Goal: Check status: Check status

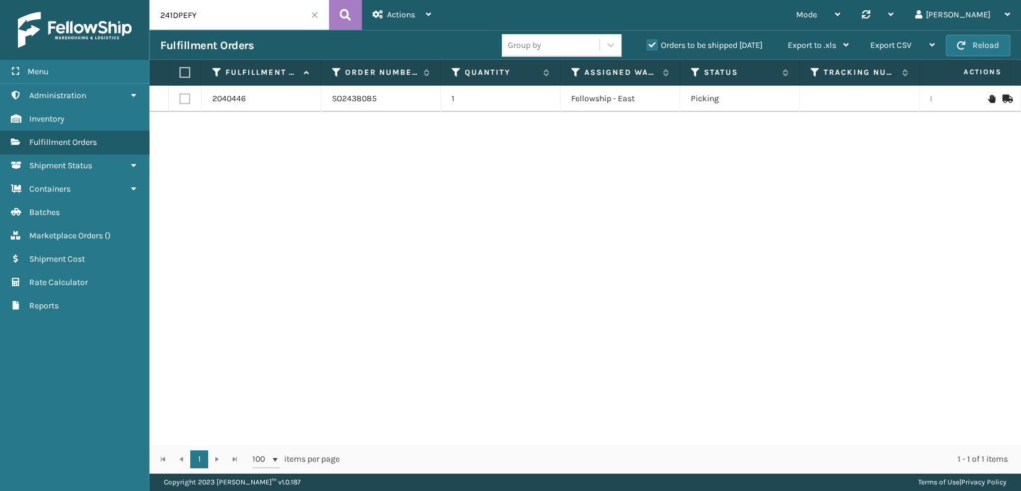
drag, startPoint x: 220, startPoint y: 16, endPoint x: 78, endPoint y: 17, distance: 141.8
click at [84, 0] on div "Menu Administration Inventory Fulfillment Orders Shipment Status Containers Bat…" at bounding box center [510, 0] width 1021 height 0
drag, startPoint x: 241, startPoint y: 6, endPoint x: 102, endPoint y: 22, distance: 140.3
click at [102, 0] on div "Menu Administration Inventory Fulfillment Orders Shipment Status Containers Bat…" at bounding box center [510, 0] width 1021 height 0
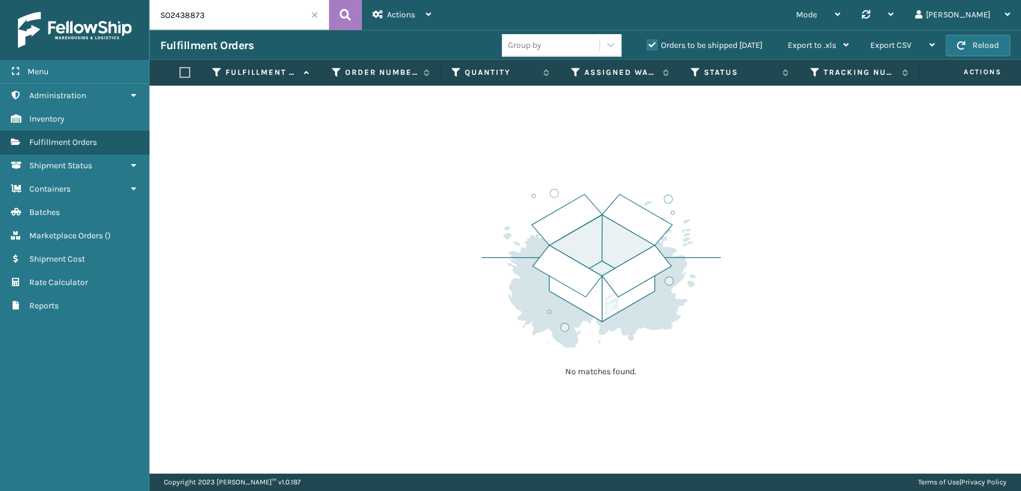
click at [655, 44] on label "Orders to be shipped [DATE]" at bounding box center [705, 45] width 116 height 10
click at [647, 44] on input "Orders to be shipped [DATE]" at bounding box center [647, 42] width 1 height 8
drag, startPoint x: 279, startPoint y: 14, endPoint x: 202, endPoint y: 42, distance: 82.5
click at [202, 41] on div "SO2438873 Actions Settings Remove All Filters Track Fulfillment Order Mode Regu…" at bounding box center [586, 236] width 872 height 473
drag, startPoint x: 162, startPoint y: 16, endPoint x: 72, endPoint y: -3, distance: 91.8
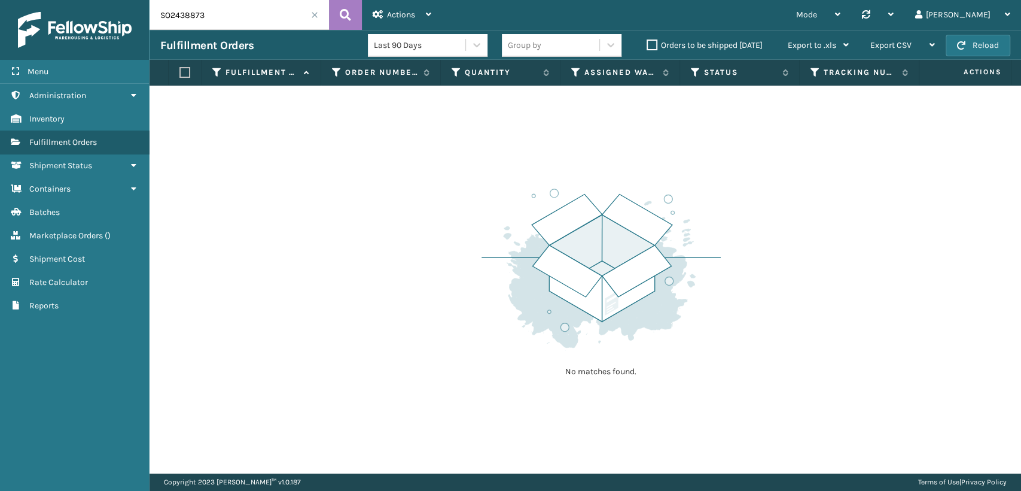
click at [72, 0] on html "Menu Administration Inventory Fulfillment Orders Shipment Status Containers Bat…" at bounding box center [510, 245] width 1021 height 491
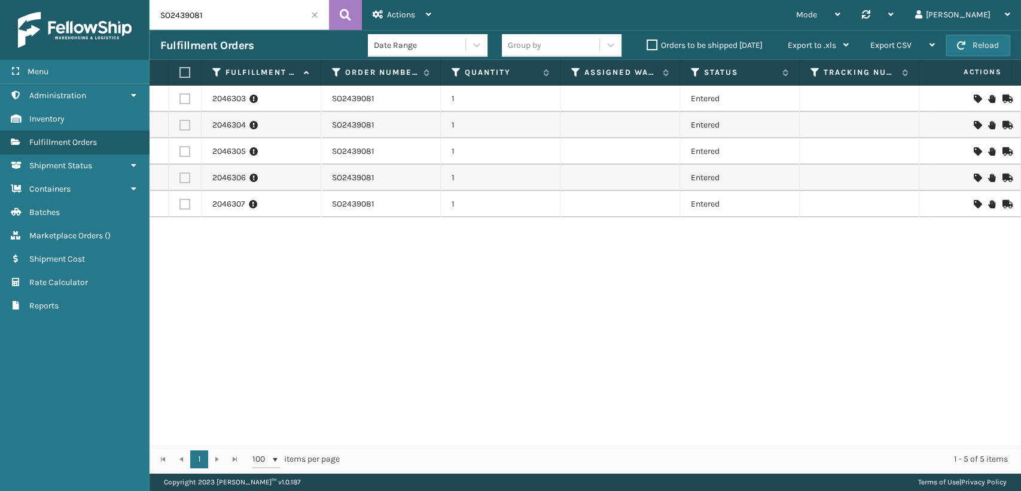
drag, startPoint x: 223, startPoint y: 16, endPoint x: 0, endPoint y: 6, distance: 222.8
click at [0, 0] on div "Menu Administration Inventory Fulfillment Orders Shipment Status Containers Bat…" at bounding box center [510, 0] width 1021 height 0
type input "SO2439070"
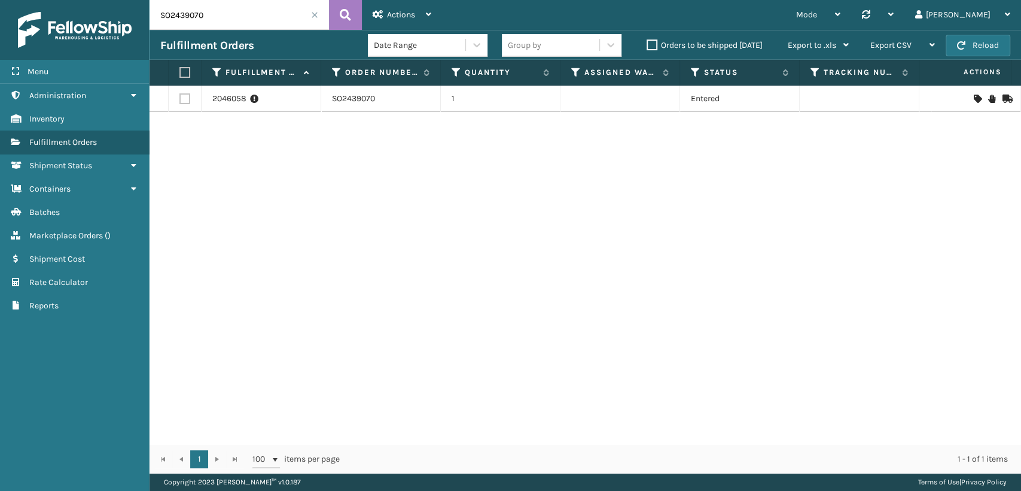
click at [317, 10] on input "SO2439070" at bounding box center [239, 15] width 179 height 30
click at [314, 11] on span at bounding box center [314, 14] width 7 height 7
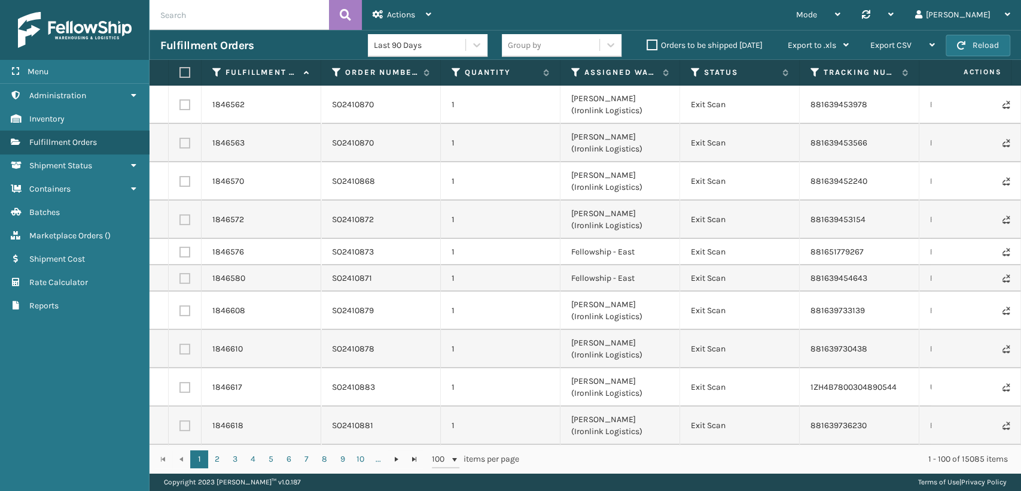
click at [221, 12] on input "text" at bounding box center [239, 15] width 179 height 30
paste input "SO2436879"
type input "SO2436879"
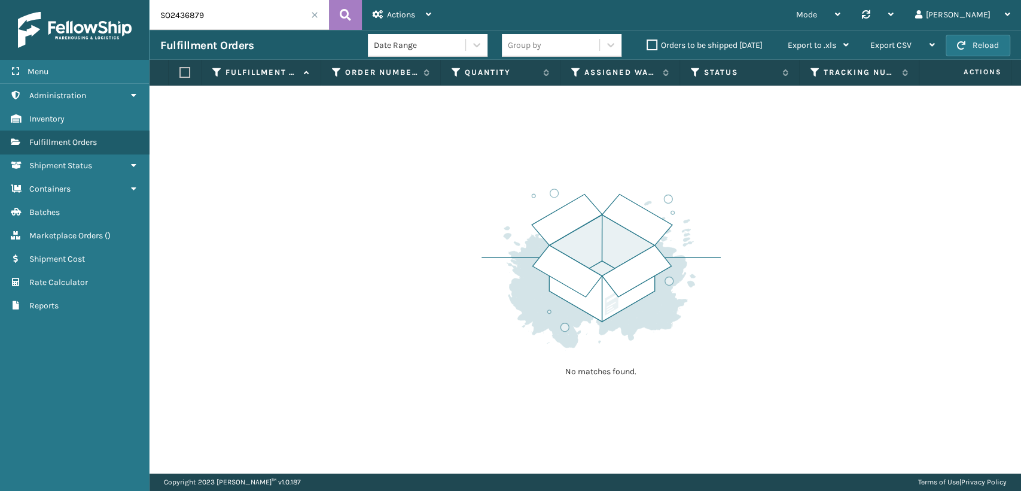
drag, startPoint x: 227, startPoint y: 13, endPoint x: 28, endPoint y: 20, distance: 199.4
click at [28, 0] on div "Menu Administration Inventory Fulfillment Orders Shipment Status Containers Bat…" at bounding box center [510, 0] width 1021 height 0
click at [92, 160] on span "Shipment Status" at bounding box center [60, 165] width 63 height 10
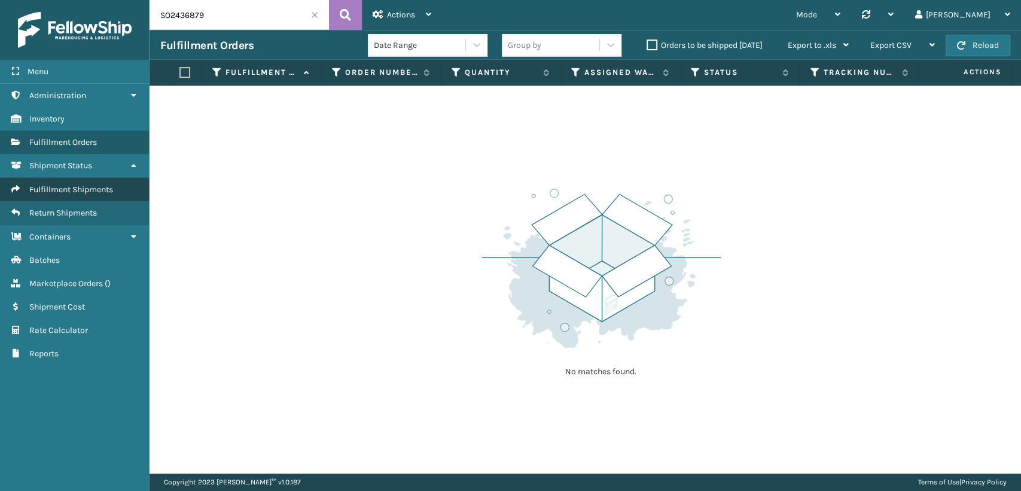
click at [86, 188] on span "Fulfillment Shipments" at bounding box center [71, 189] width 84 height 10
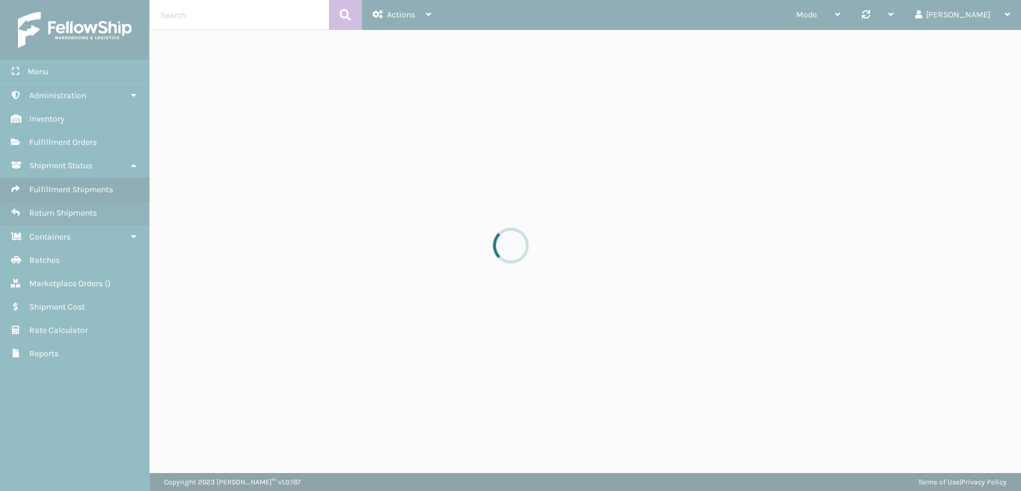
click at [245, 17] on div at bounding box center [510, 245] width 1021 height 491
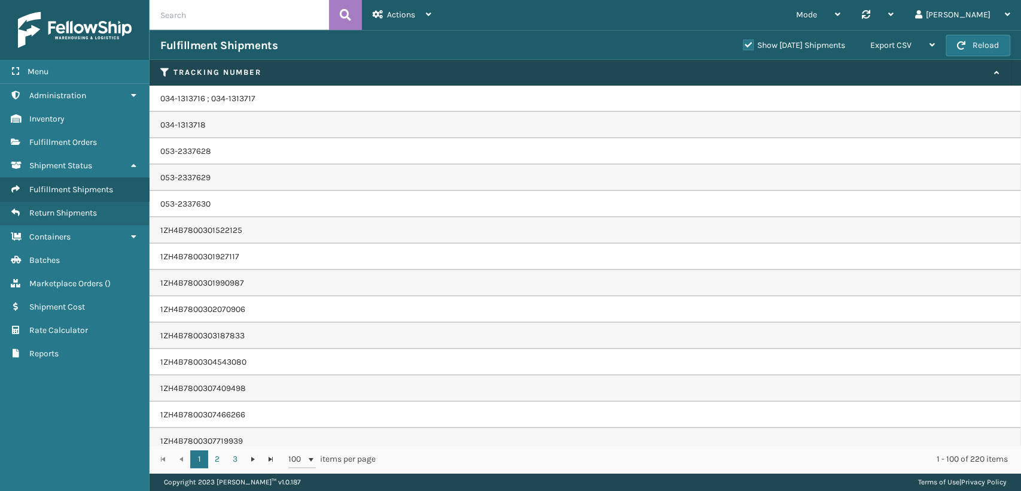
click at [245, 17] on input "text" at bounding box center [239, 15] width 179 height 30
paste input "SO2436879"
type input "SO2436879"
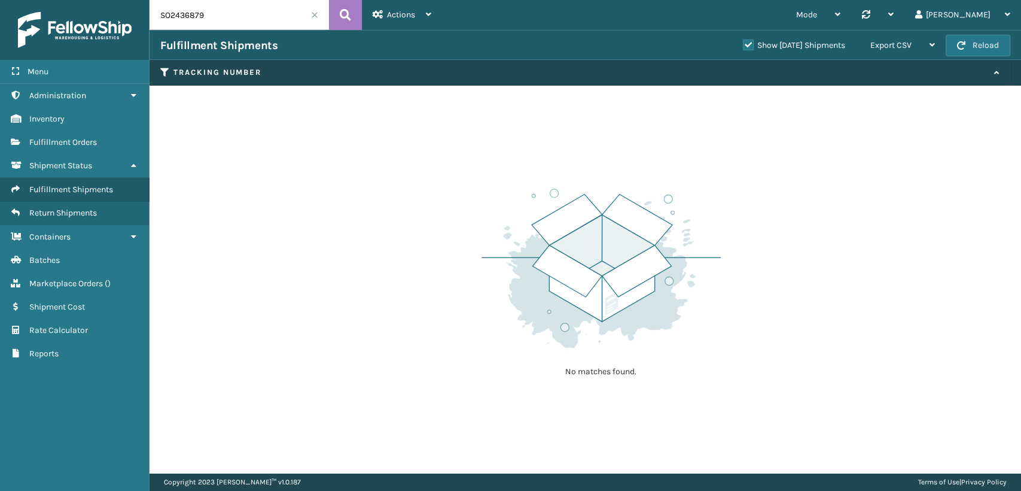
click at [743, 42] on label "Show [DATE] Shipments" at bounding box center [794, 45] width 102 height 10
click at [743, 42] on input "Show [DATE] Shipments" at bounding box center [743, 42] width 1 height 8
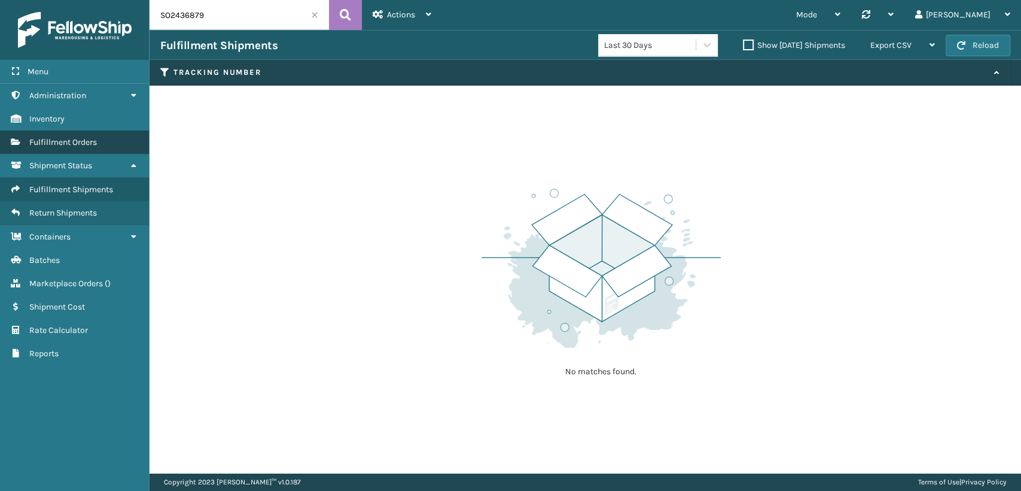
click at [90, 136] on link "Fulfillment Orders" at bounding box center [74, 141] width 149 height 23
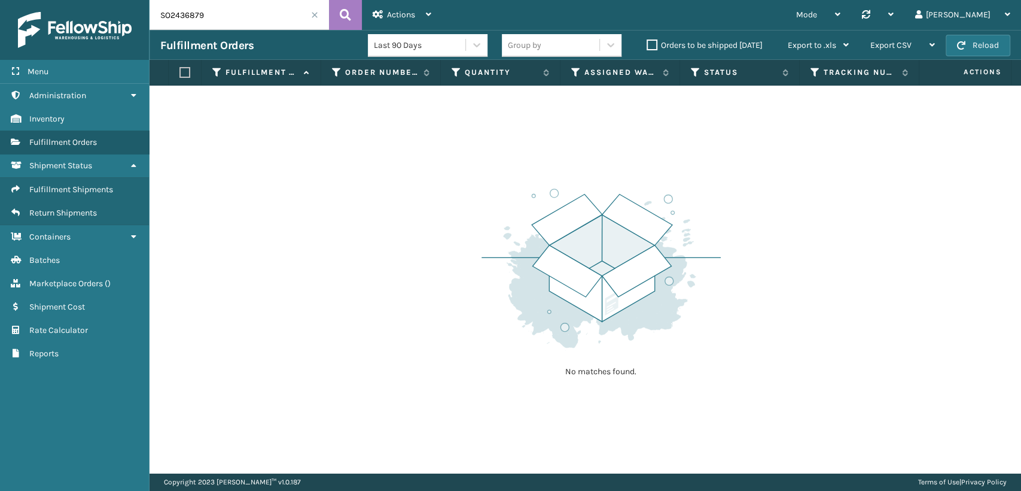
drag, startPoint x: 0, startPoint y: 24, endPoint x: 0, endPoint y: 31, distance: 6.6
click at [0, 0] on div "Menu Administration Inventory Fulfillment Orders Shipment Status Fulfillment Sh…" at bounding box center [510, 0] width 1021 height 0
paste input "22XLTXRP"
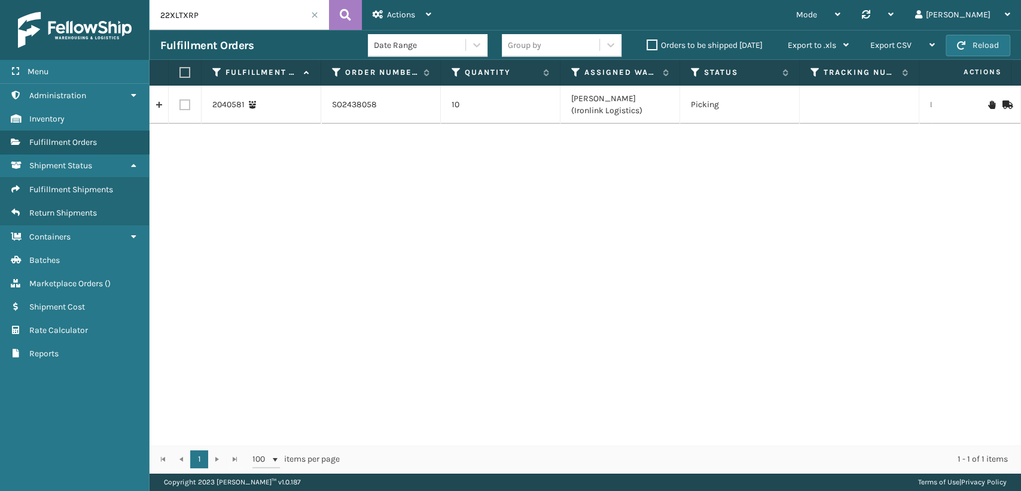
drag, startPoint x: 278, startPoint y: 19, endPoint x: 43, endPoint y: 18, distance: 234.5
click at [39, 0] on div "Menu Administration Inventory Fulfillment Orders Shipment Status Fulfillment Sh…" at bounding box center [510, 0] width 1021 height 0
paste input "4WFIXTNK"
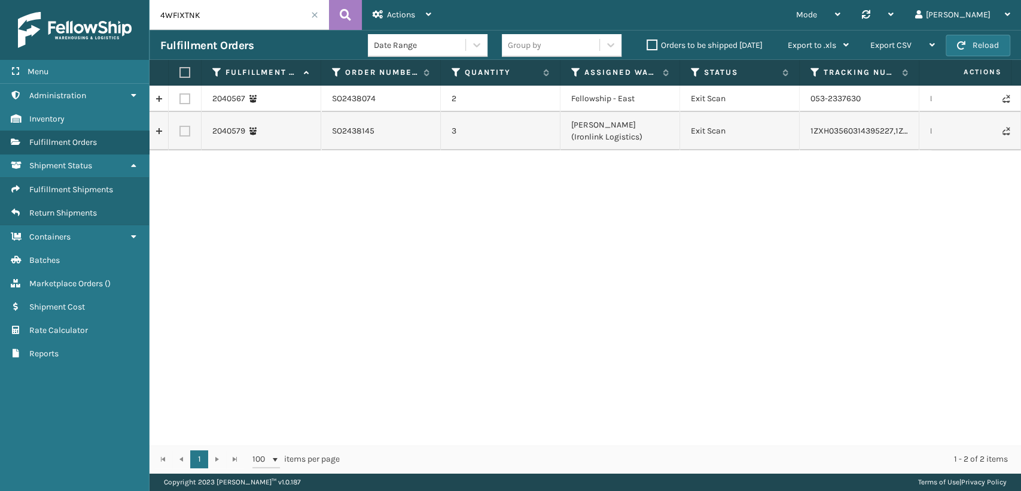
drag, startPoint x: 226, startPoint y: 17, endPoint x: 32, endPoint y: 11, distance: 194.6
click at [32, 0] on div "Menu Administration Inventory Fulfillment Orders Shipment Status Fulfillment Sh…" at bounding box center [510, 0] width 1021 height 0
paste input "6S1FP5FR"
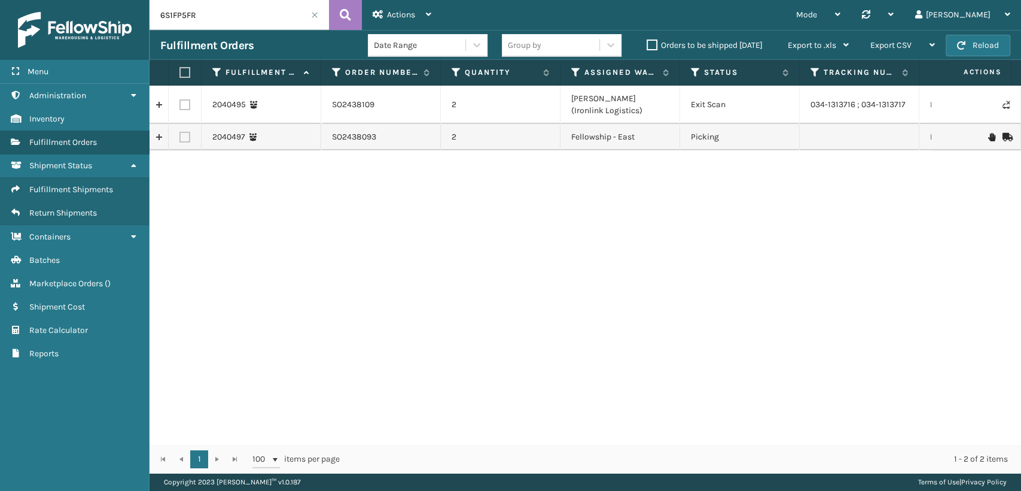
drag, startPoint x: 252, startPoint y: 16, endPoint x: 0, endPoint y: 11, distance: 251.9
click at [0, 0] on div "Menu Administration Inventory Fulfillment Orders Shipment Status Fulfillment Sh…" at bounding box center [510, 0] width 1021 height 0
paste input "7BKGGH2Q"
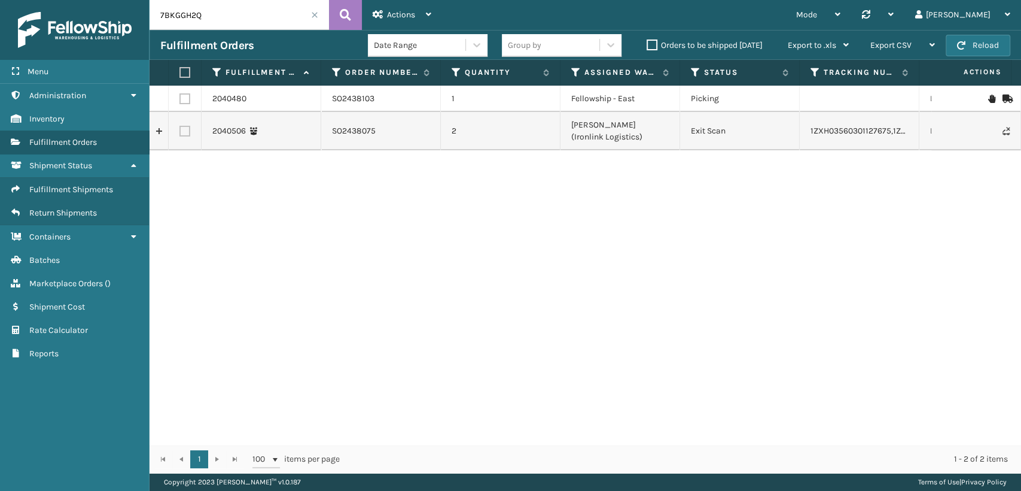
drag, startPoint x: 220, startPoint y: 14, endPoint x: 16, endPoint y: 7, distance: 204.2
click at [21, 0] on div "Menu Administration Inventory Fulfillment Orders Shipment Status Fulfillment Sh…" at bounding box center [510, 0] width 1021 height 0
paste input "5OQABRPI"
drag, startPoint x: 234, startPoint y: 15, endPoint x: 1, endPoint y: 22, distance: 233.4
click at [7, 0] on div "Menu Administration Inventory Fulfillment Orders Shipment Status Fulfillment Sh…" at bounding box center [510, 0] width 1021 height 0
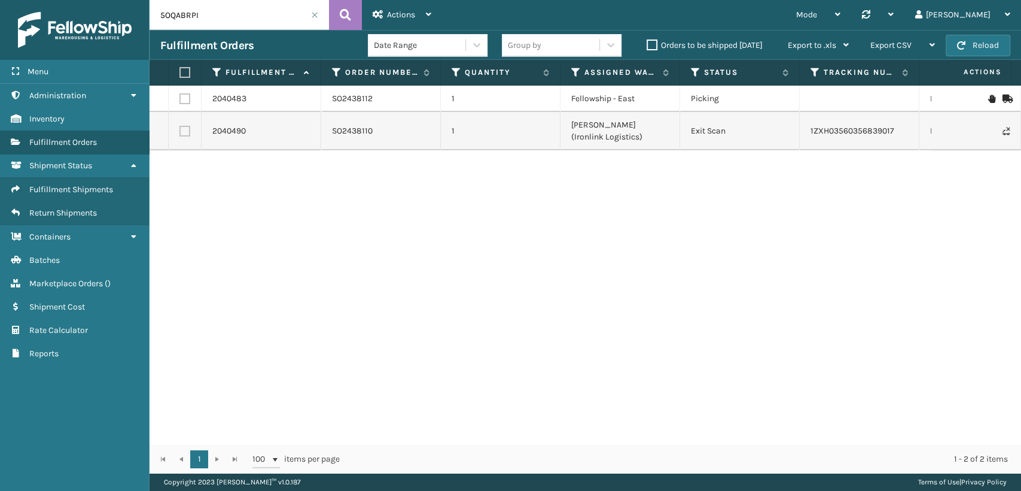
paste input "2RB9T6DF"
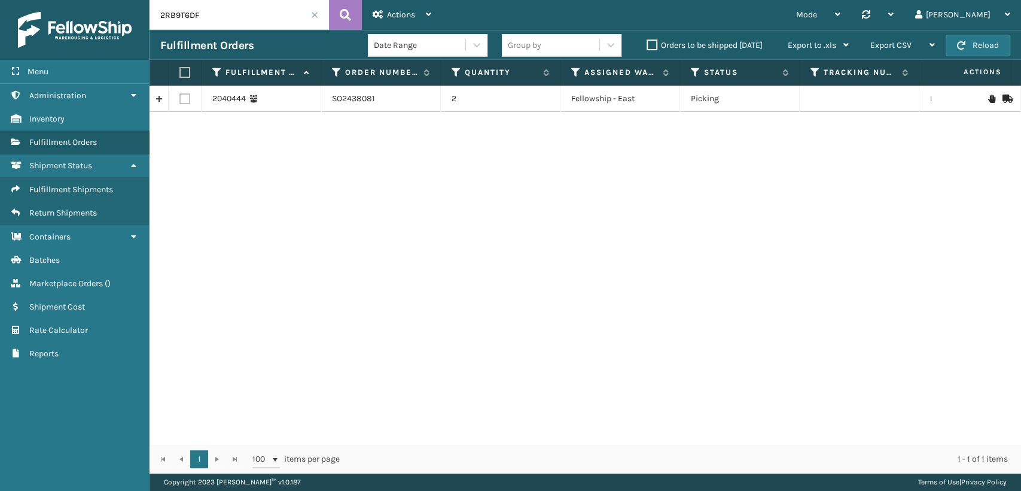
drag, startPoint x: 253, startPoint y: 20, endPoint x: 1, endPoint y: 28, distance: 252.0
click at [0, 0] on div "Menu Administration Inventory Fulfillment Orders Shipment Status Fulfillment Sh…" at bounding box center [510, 0] width 1021 height 0
paste input "Delayed pickup 241DPEFY"
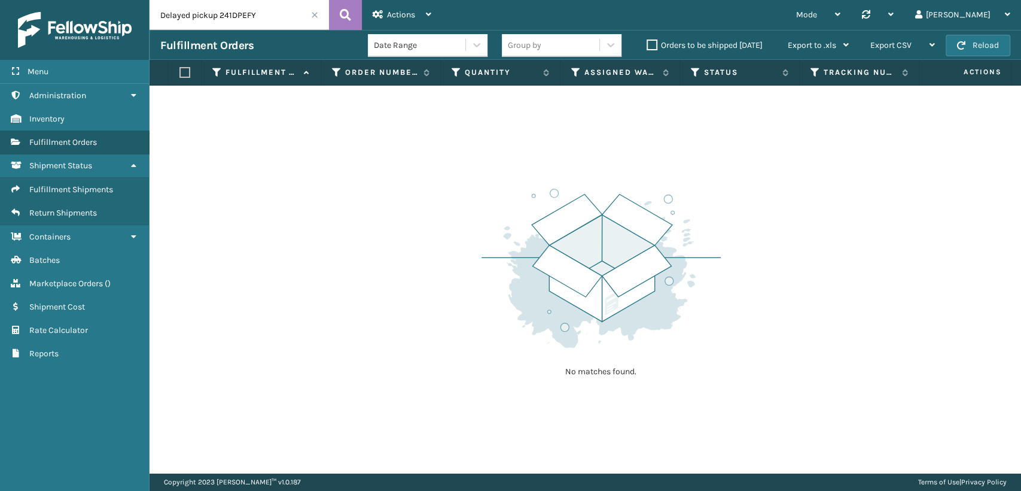
drag, startPoint x: 224, startPoint y: 8, endPoint x: 0, endPoint y: 23, distance: 224.9
click at [0, 0] on div "Menu Administration Inventory Fulfillment Orders Shipment Status Fulfillment Sh…" at bounding box center [510, 0] width 1021 height 0
click at [230, 16] on input "Delayed pickup 241DPEFY" at bounding box center [239, 15] width 179 height 30
drag, startPoint x: 221, startPoint y: 14, endPoint x: 0, endPoint y: 20, distance: 220.9
click at [0, 0] on div "Menu Administration Inventory Fulfillment Orders Shipment Status Fulfillment Sh…" at bounding box center [510, 0] width 1021 height 0
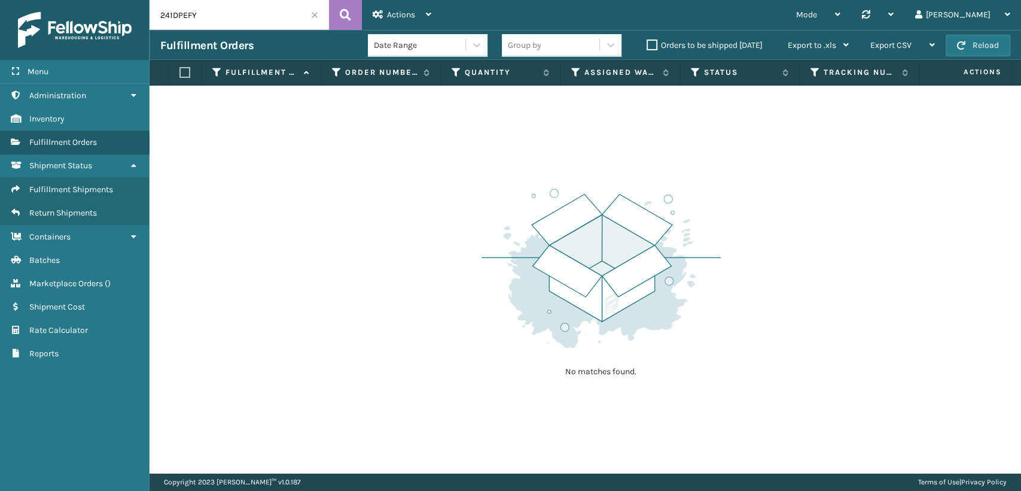
type input "241DPEFY"
